Goal: Task Accomplishment & Management: Use online tool/utility

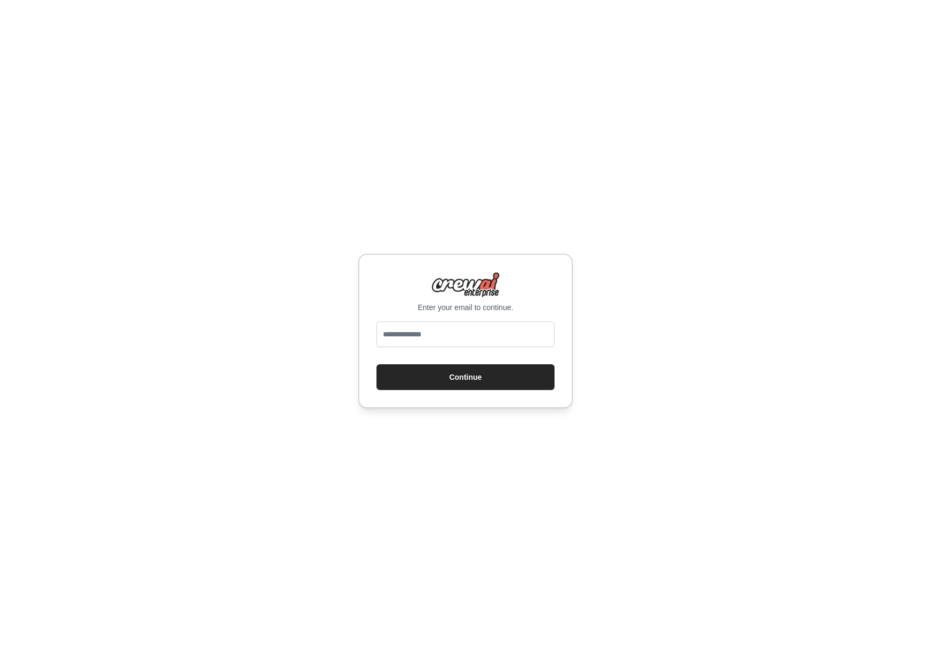
type input "**********"
click at [471, 380] on button "Continue" at bounding box center [465, 377] width 178 height 26
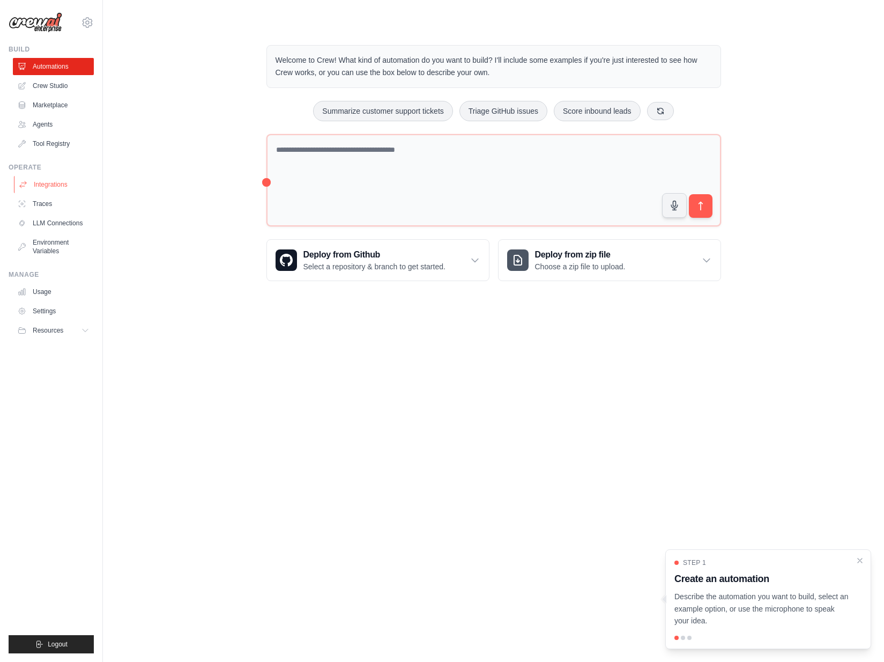
click at [47, 182] on link "Integrations" at bounding box center [54, 184] width 81 height 17
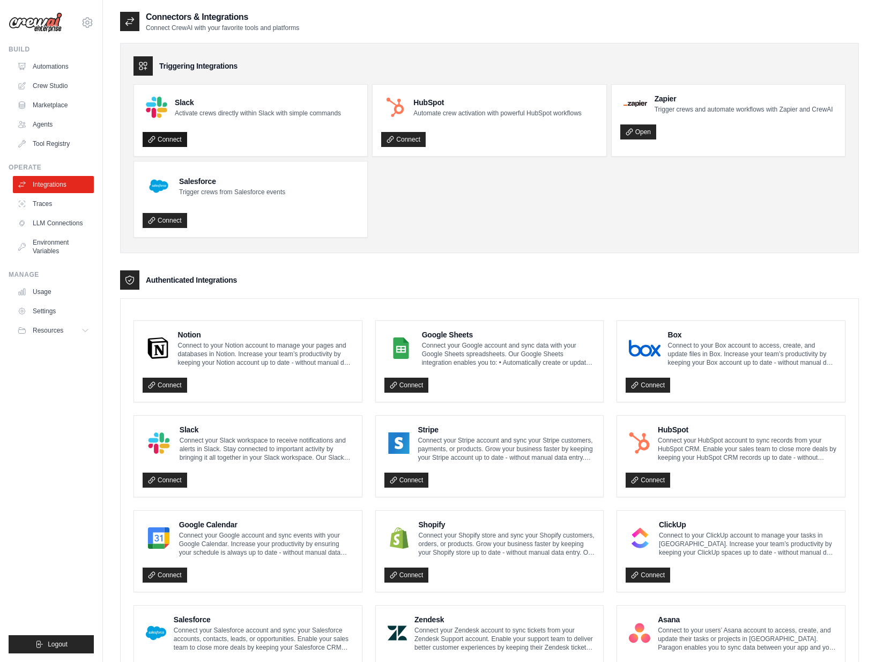
click at [168, 139] on link "Connect" at bounding box center [165, 139] width 45 height 15
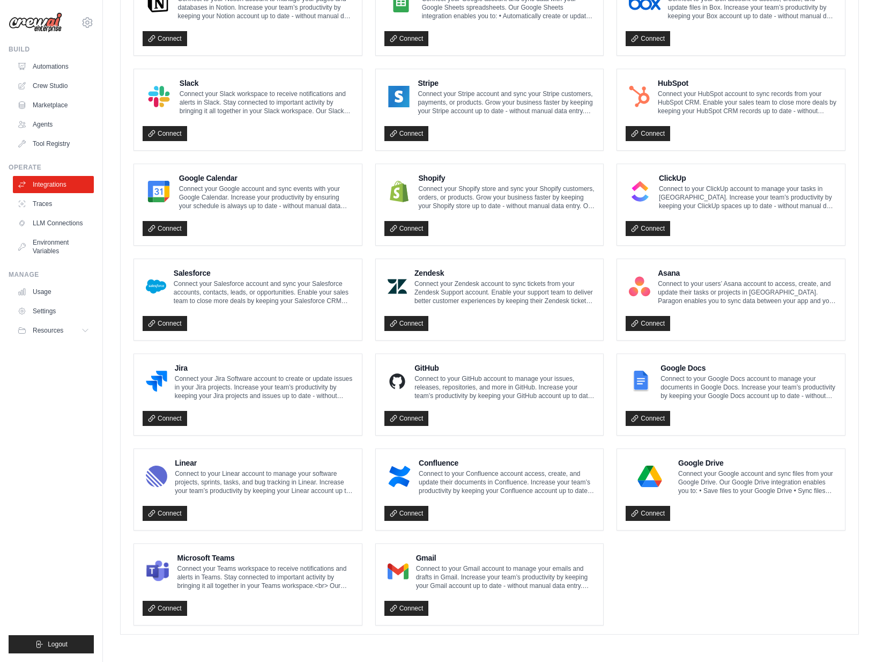
scroll to position [347, 0]
click at [159, 416] on link "Connect" at bounding box center [165, 417] width 45 height 15
click at [413, 419] on link "Connect" at bounding box center [406, 417] width 45 height 15
click at [56, 221] on link "LLM Connections" at bounding box center [54, 222] width 81 height 17
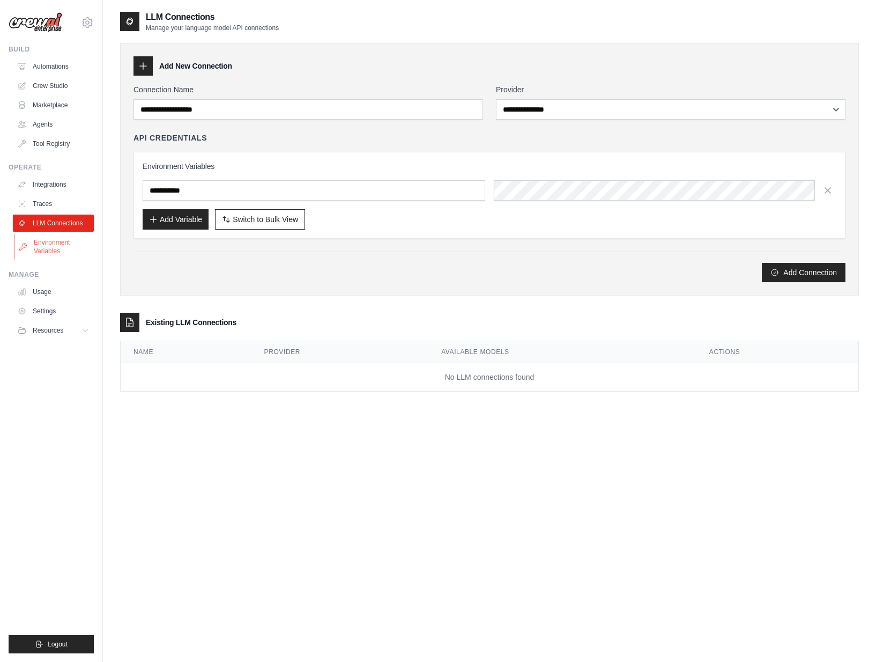
click at [44, 241] on link "Environment Variables" at bounding box center [54, 247] width 81 height 26
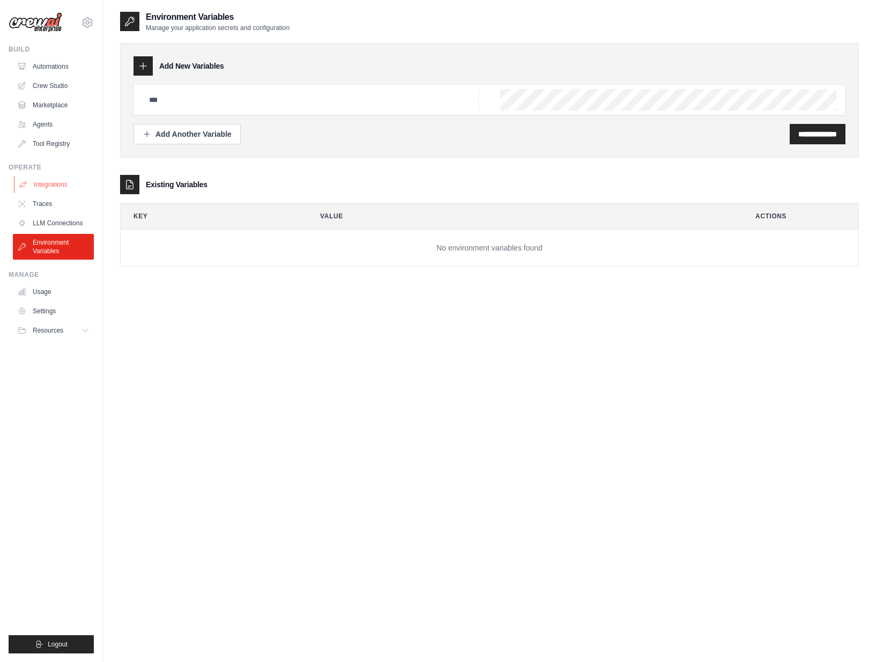
click at [47, 187] on link "Integrations" at bounding box center [54, 184] width 81 height 17
